Goal: Information Seeking & Learning: Learn about a topic

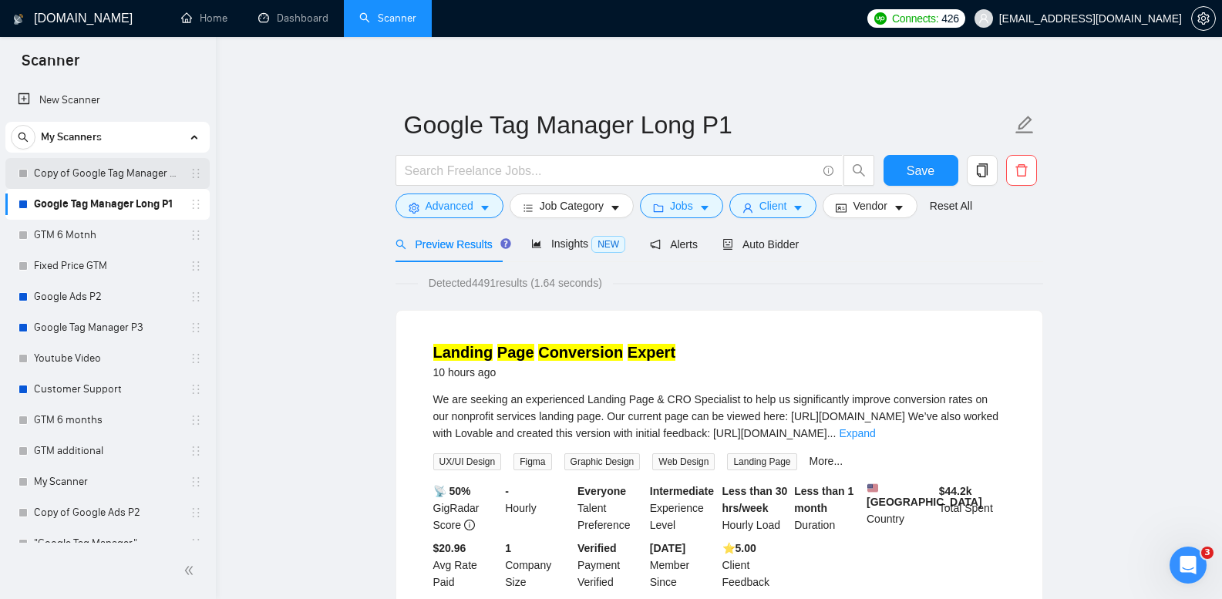
click at [125, 172] on link "Copy of Google Tag Manager Long P1" at bounding box center [107, 173] width 147 height 31
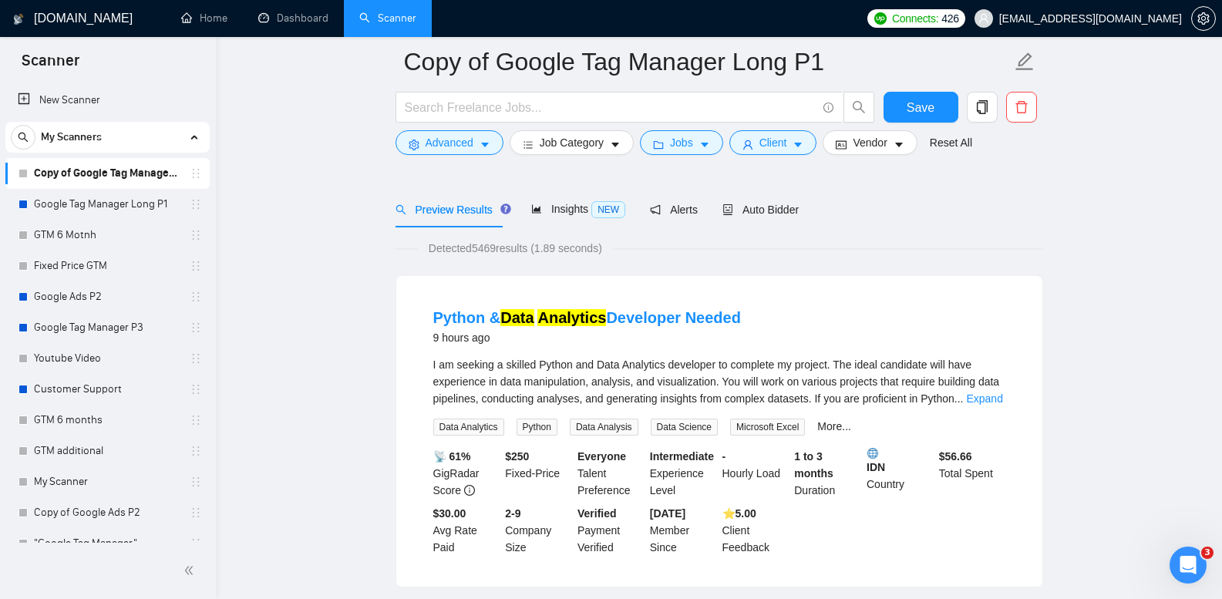
scroll to position [463, 0]
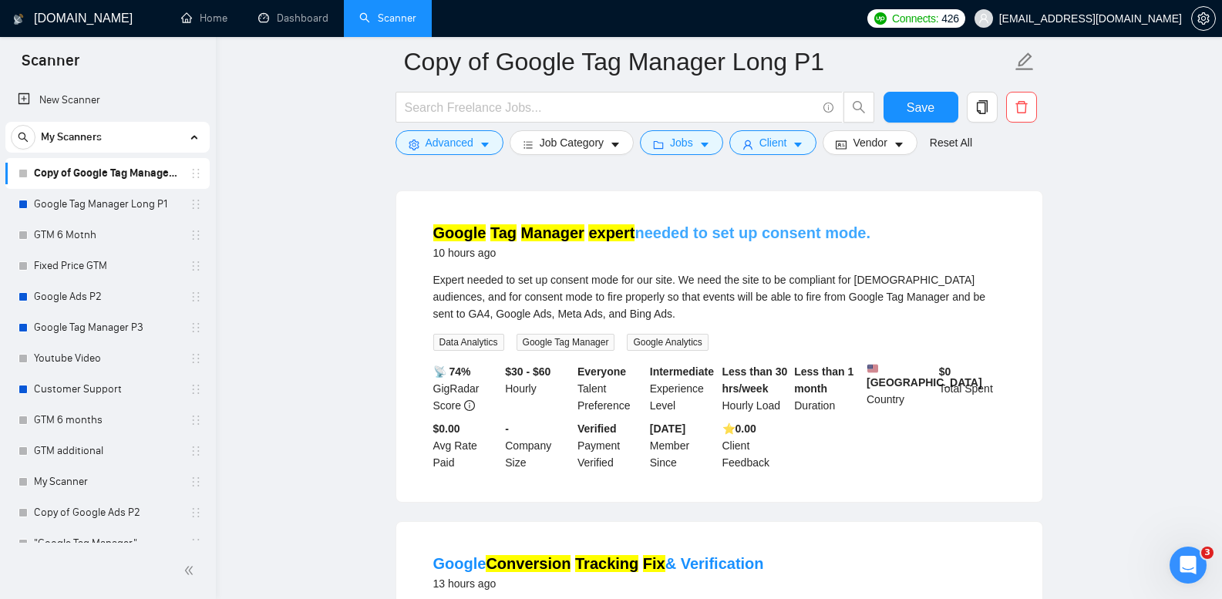
click at [686, 231] on link "Google Tag Manager expert needed to set up consent mode." at bounding box center [652, 232] width 438 height 17
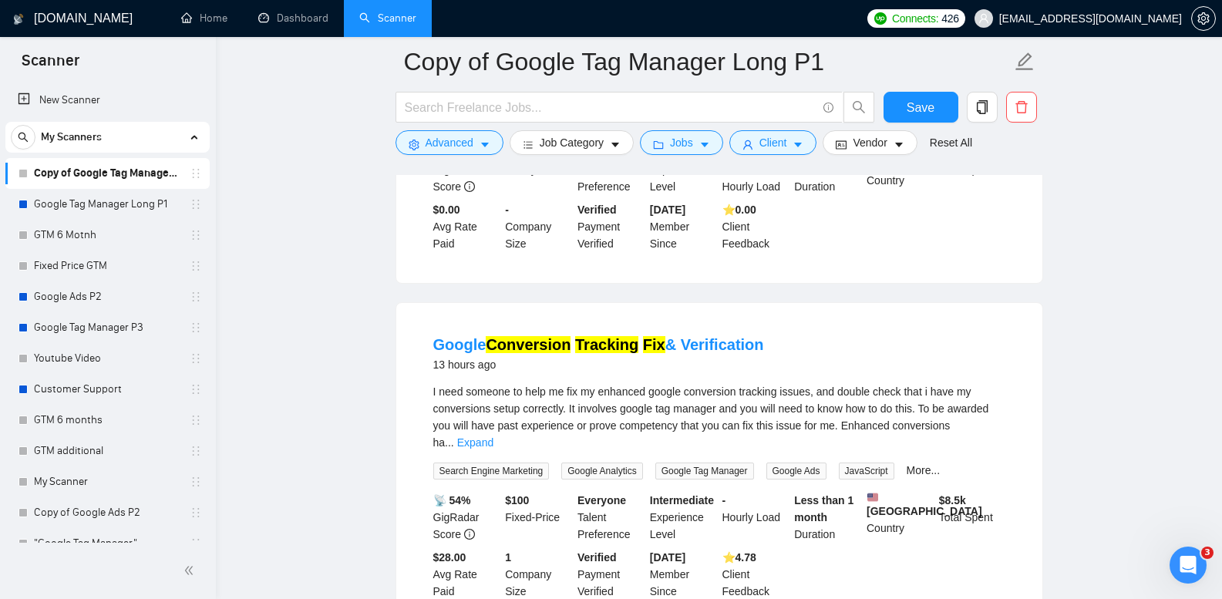
scroll to position [771, 0]
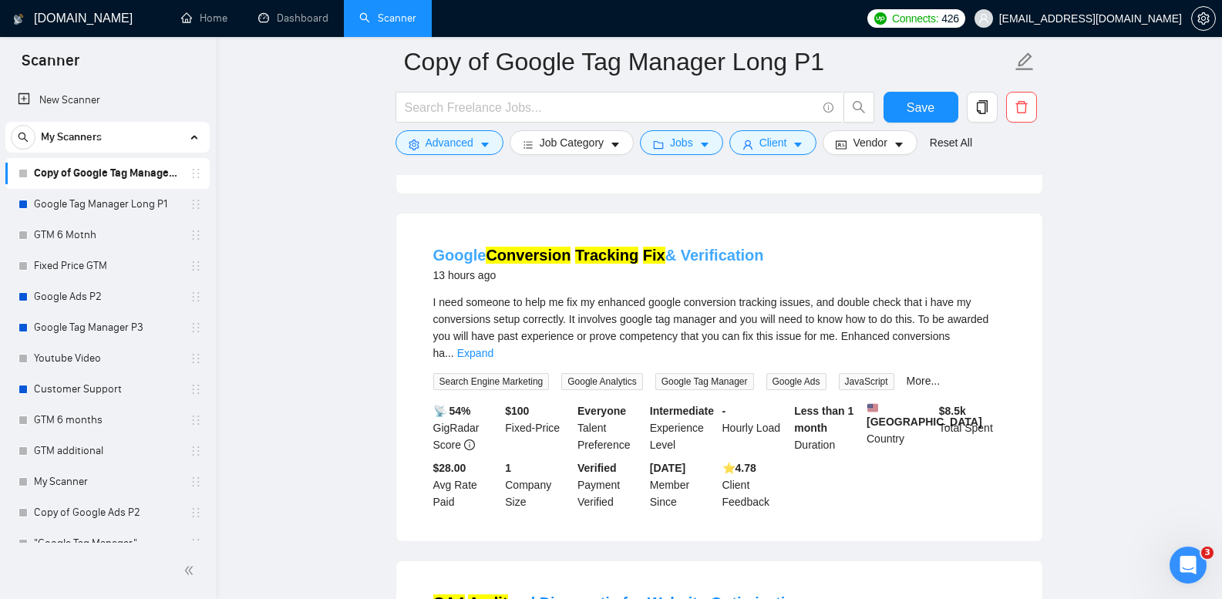
click at [703, 261] on link "Google Conversion Tracking Fix & Verification" at bounding box center [598, 255] width 331 height 17
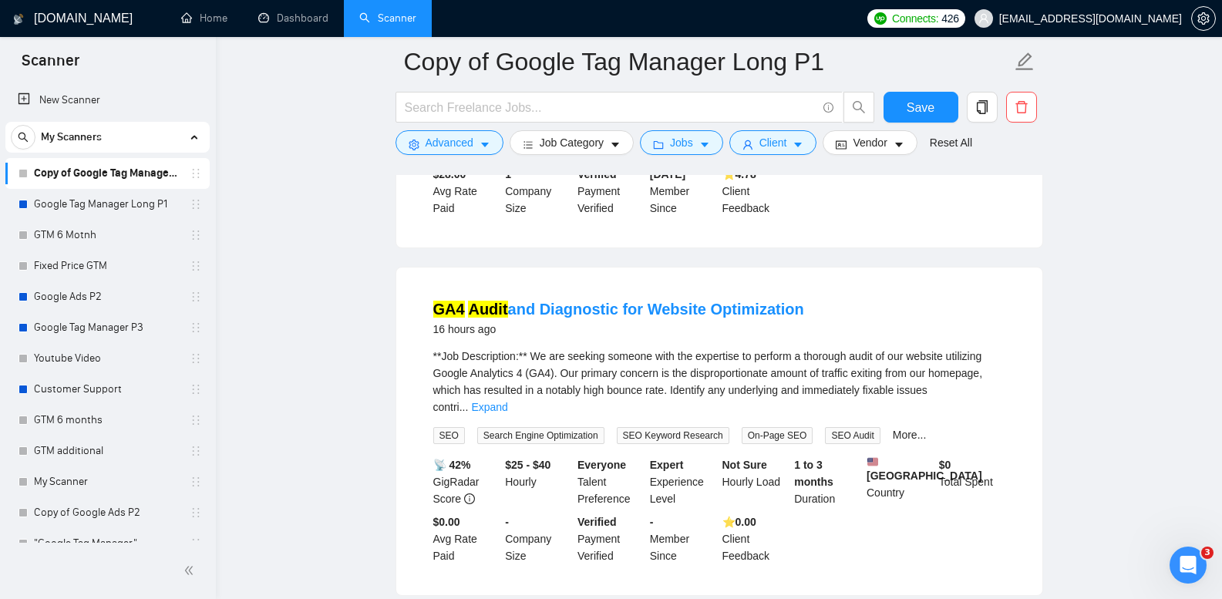
scroll to position [1080, 0]
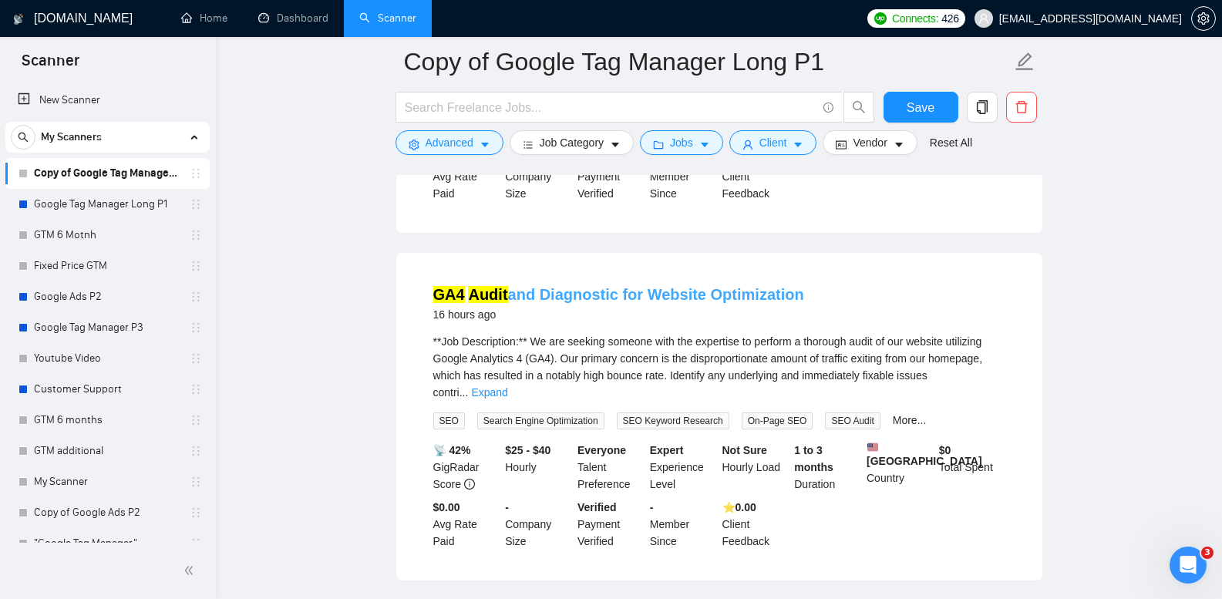
click at [624, 289] on link "GA4 Audit and Diagnostic for Website Optimization" at bounding box center [618, 294] width 371 height 17
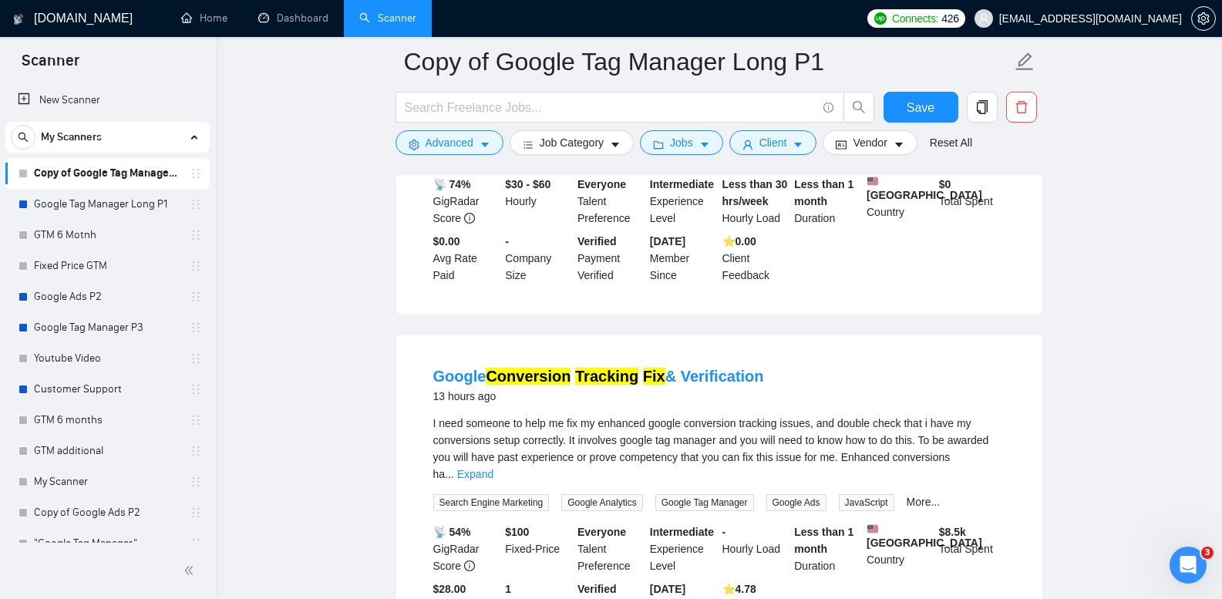
scroll to position [284, 0]
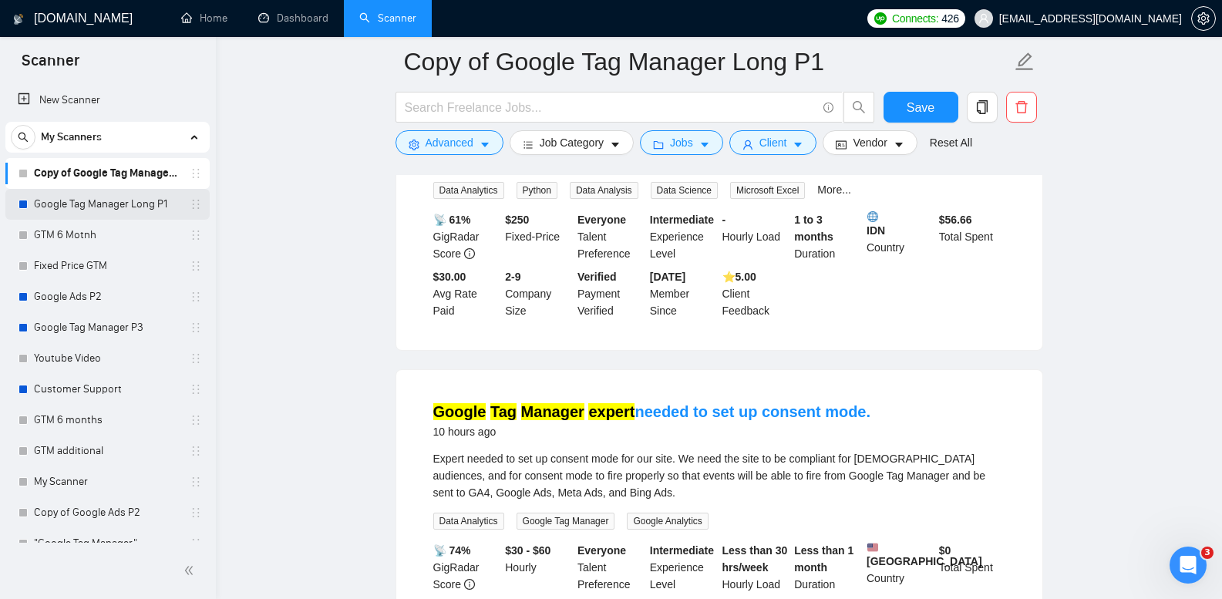
click at [116, 205] on link "Google Tag Manager Long P1" at bounding box center [107, 204] width 147 height 31
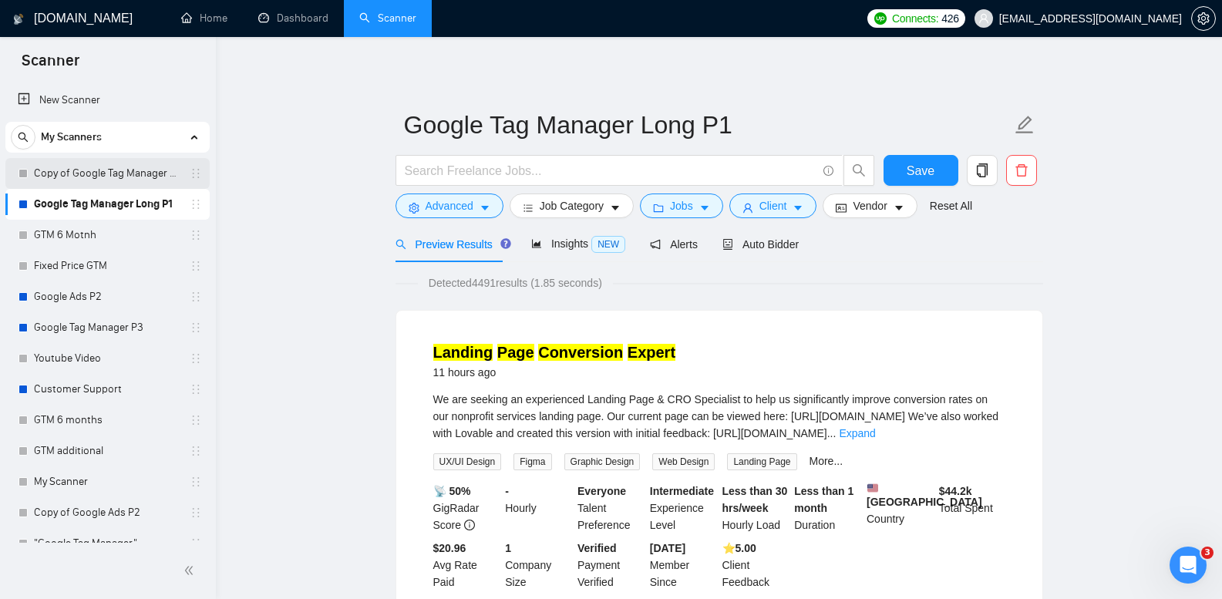
click at [77, 170] on link "Copy of Google Tag Manager Long P1" at bounding box center [107, 173] width 147 height 31
